Goal: Check status: Check status

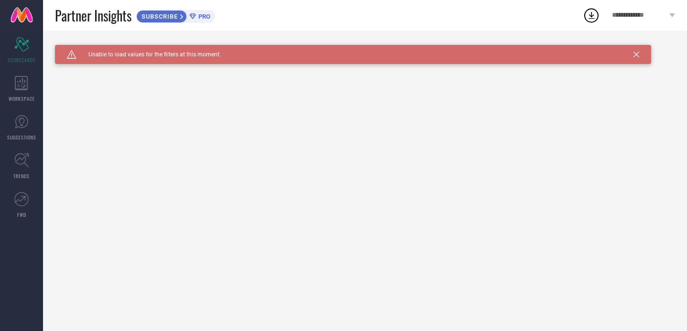
click at [640, 58] on div "Caution Created with Sketch. Unable to load values for the filters at this mome…" at bounding box center [353, 54] width 596 height 19
click at [640, 52] on div "Caution Created with Sketch. Unable to load values for the filters at this mome…" at bounding box center [353, 54] width 596 height 19
click at [637, 55] on icon at bounding box center [637, 55] width 6 height 6
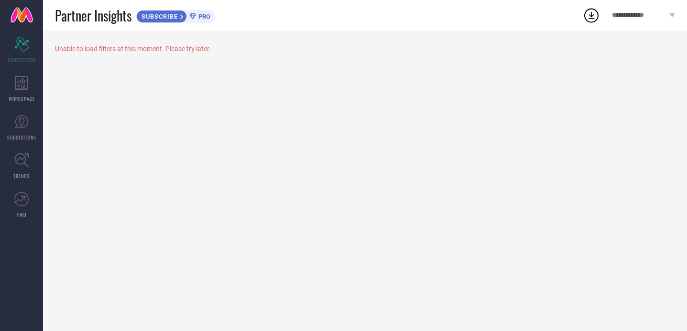
click at [660, 19] on div "**********" at bounding box center [643, 15] width 87 height 31
click at [18, 88] on icon at bounding box center [21, 83] width 13 height 14
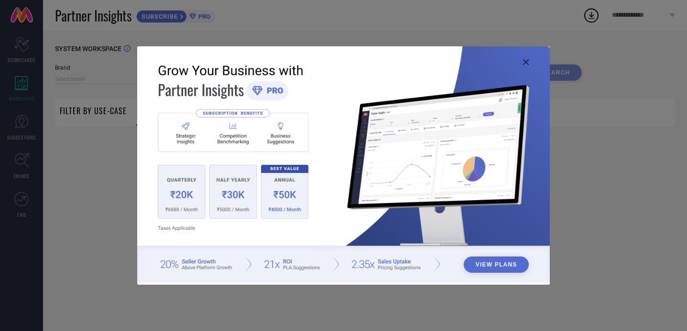
type input "1 STOP FASHION"
type input "All"
click at [525, 66] on img at bounding box center [343, 164] width 412 height 237
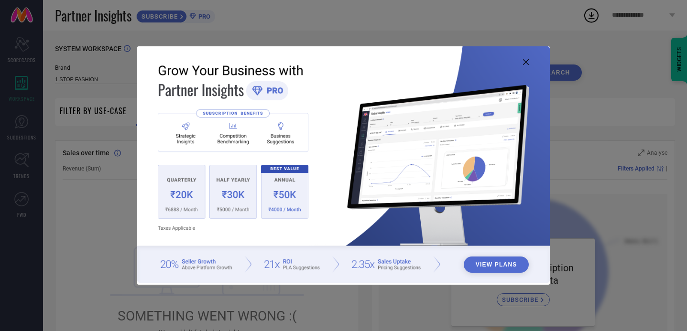
click at [526, 61] on icon at bounding box center [526, 62] width 6 height 6
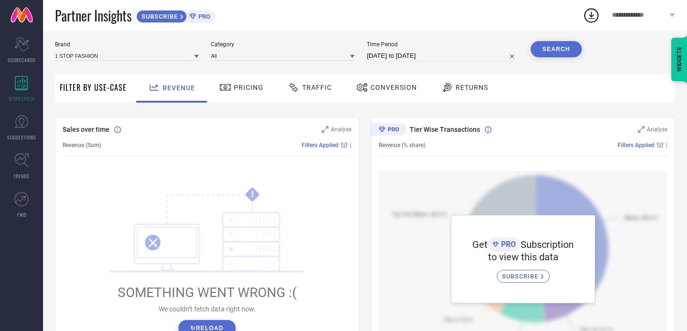
scroll to position [22, 0]
click at [330, 94] on div "Traffic" at bounding box center [310, 88] width 49 height 16
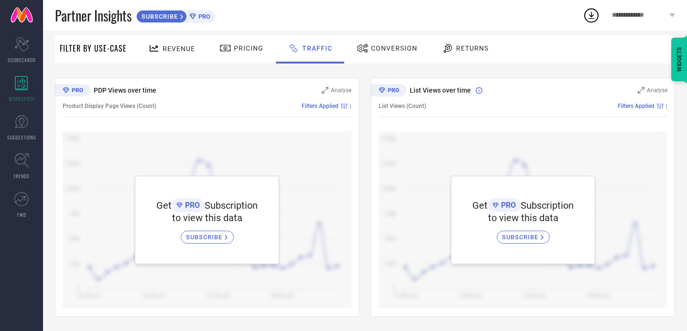
scroll to position [0, 0]
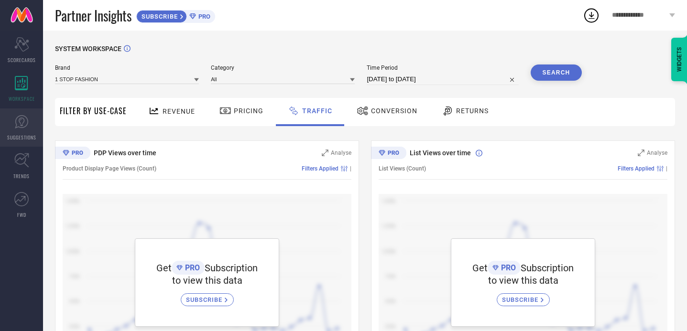
click at [25, 122] on icon at bounding box center [21, 122] width 14 height 14
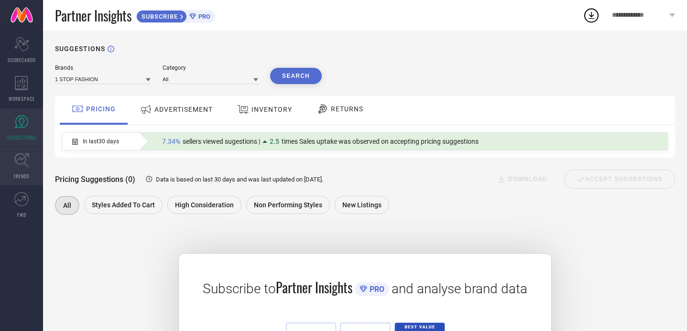
click at [9, 161] on link "TRENDS" at bounding box center [21, 166] width 43 height 38
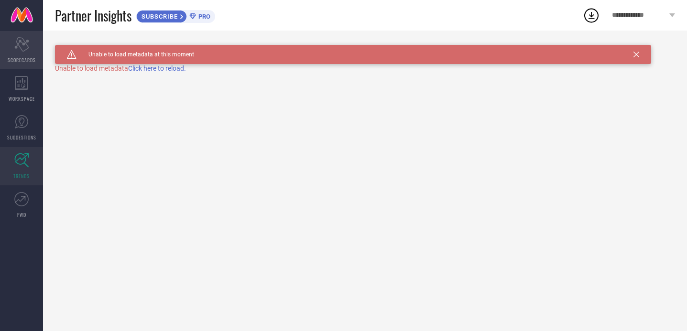
click at [25, 56] on span "SCORECARDS" at bounding box center [22, 59] width 28 height 7
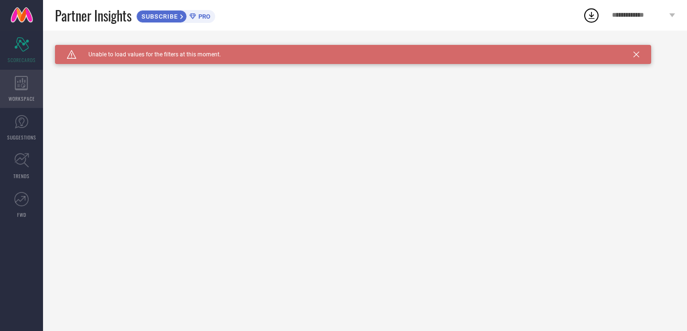
click at [25, 82] on icon at bounding box center [21, 83] width 13 height 14
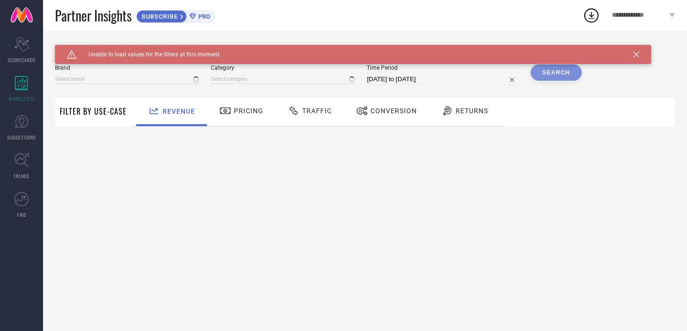
type input "1 STOP FASHION"
type input "All"
